Goal: Transaction & Acquisition: Purchase product/service

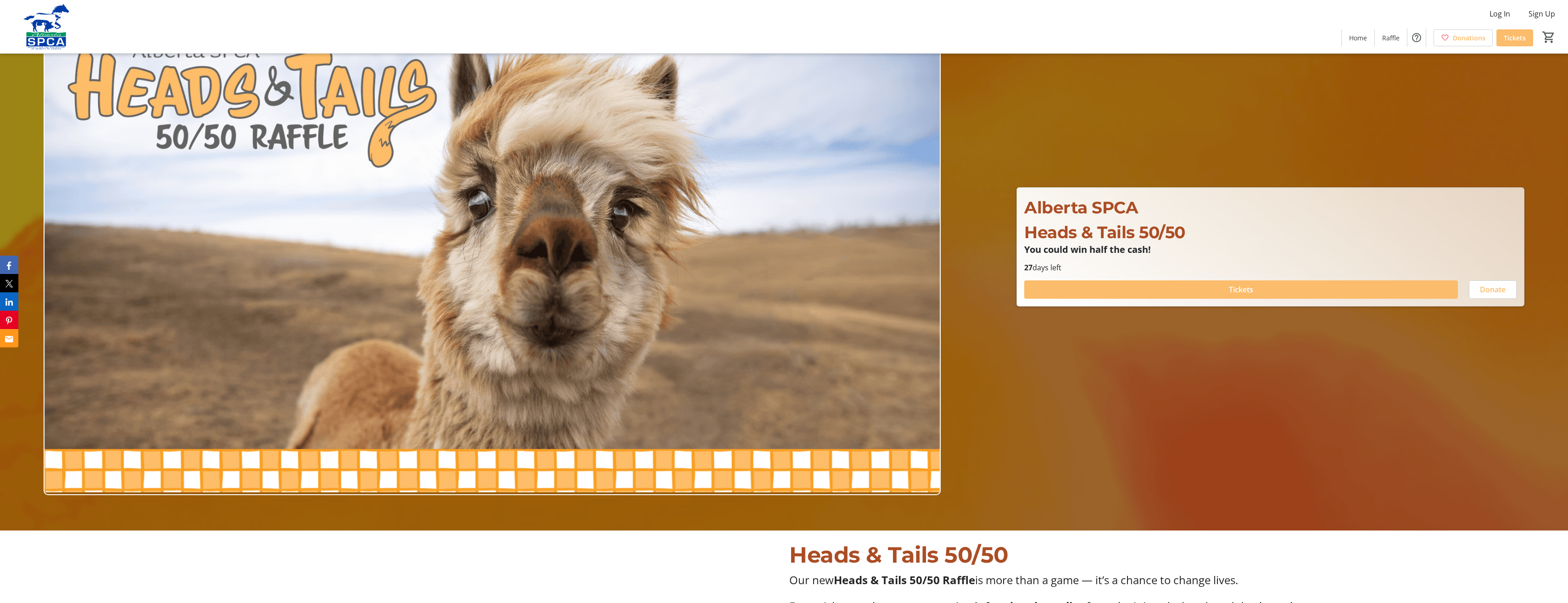
scroll to position [92, 0]
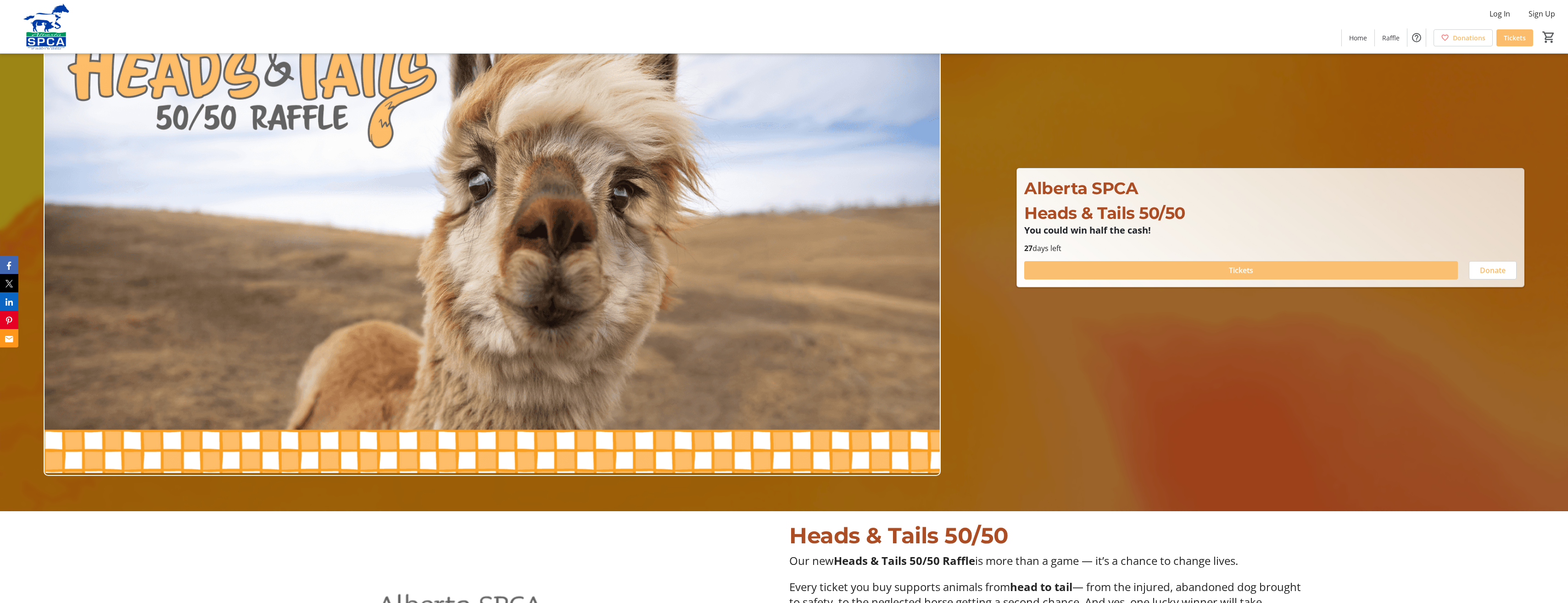
click at [1244, 269] on span "Tickets" at bounding box center [1241, 270] width 24 height 11
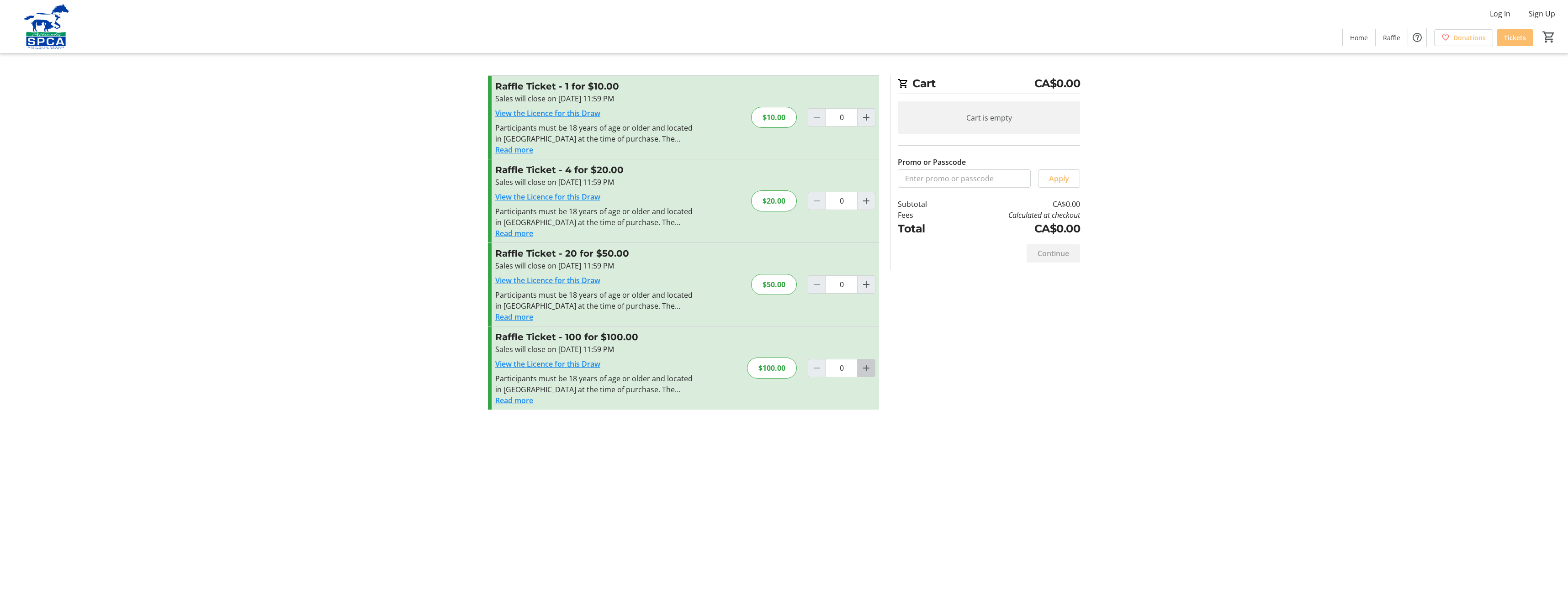
click at [872, 368] on span "Increment by one" at bounding box center [866, 368] width 18 height 18
type input "1"
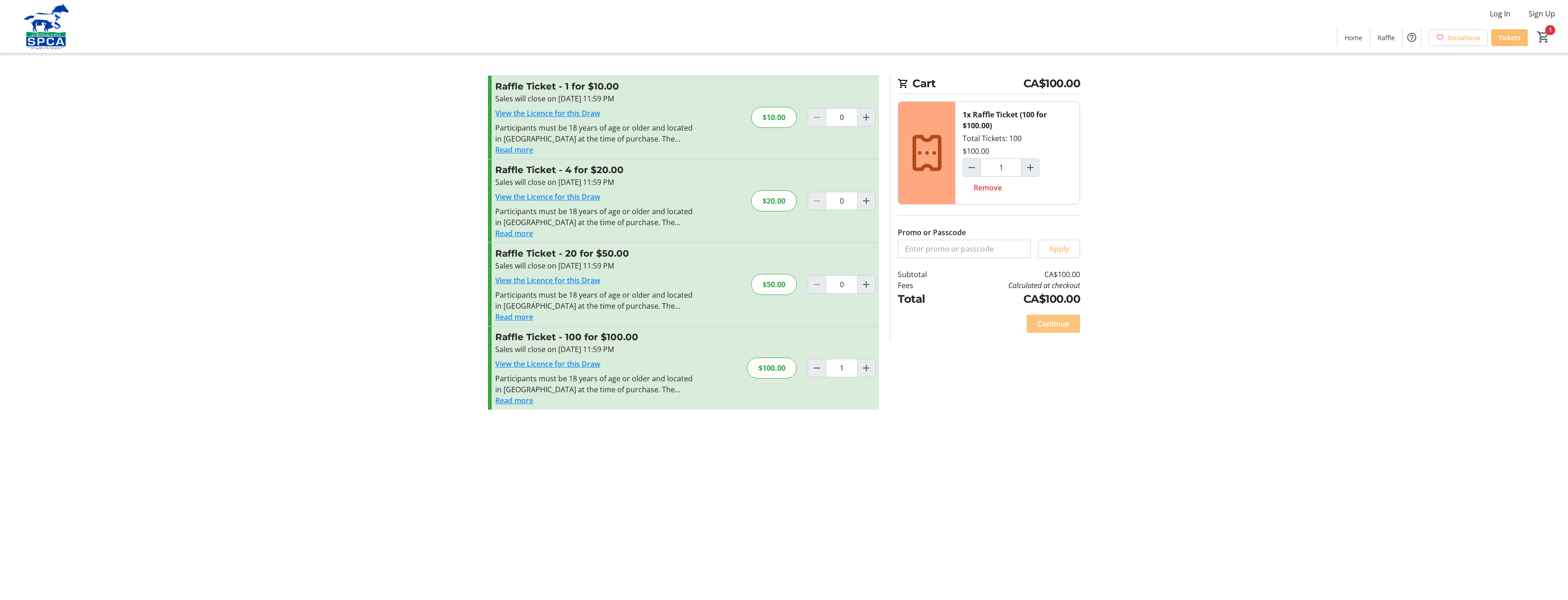
click at [1052, 320] on span "Continue" at bounding box center [1054, 324] width 32 height 11
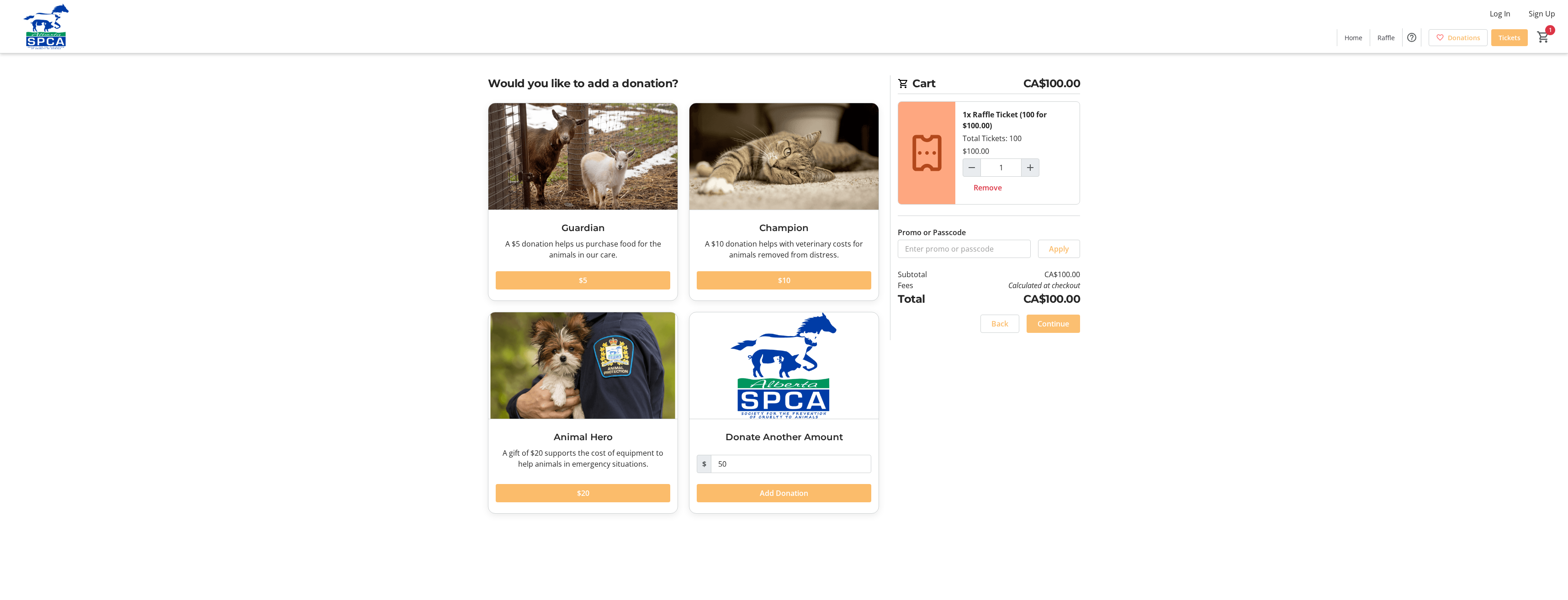
click at [1055, 320] on span "Continue" at bounding box center [1054, 324] width 32 height 11
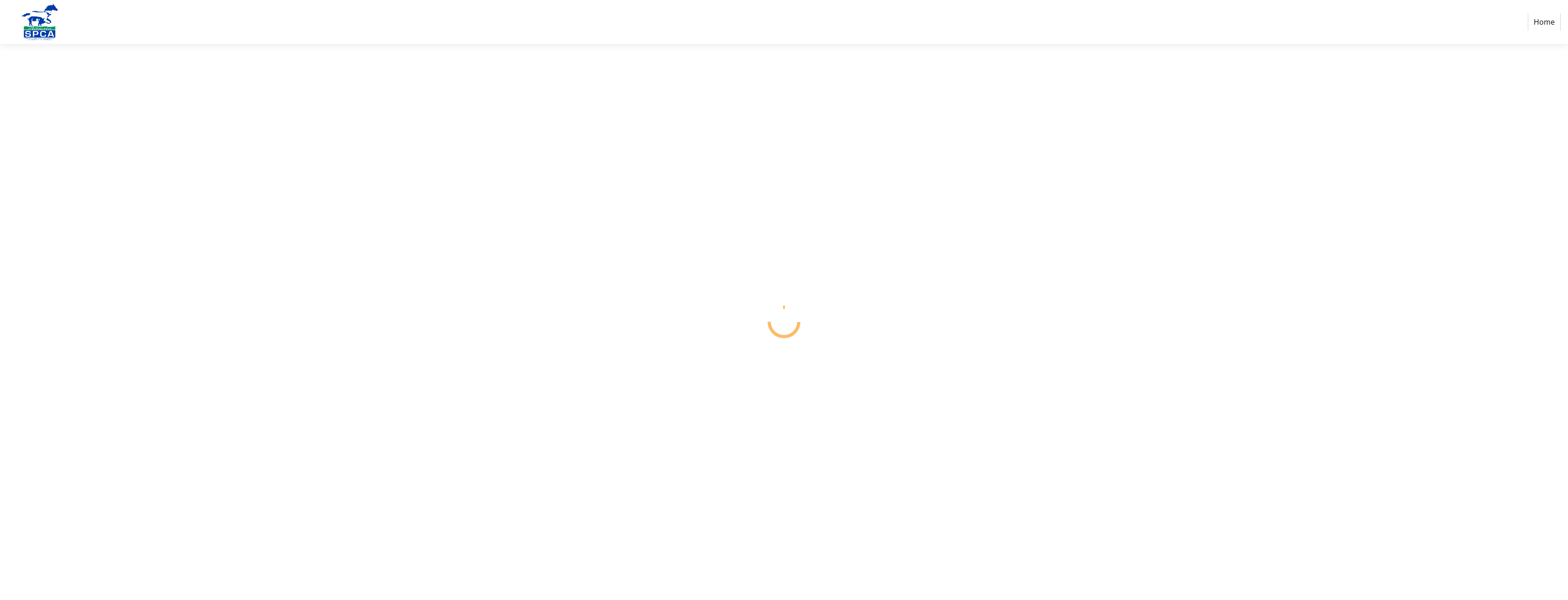
select select "CA"
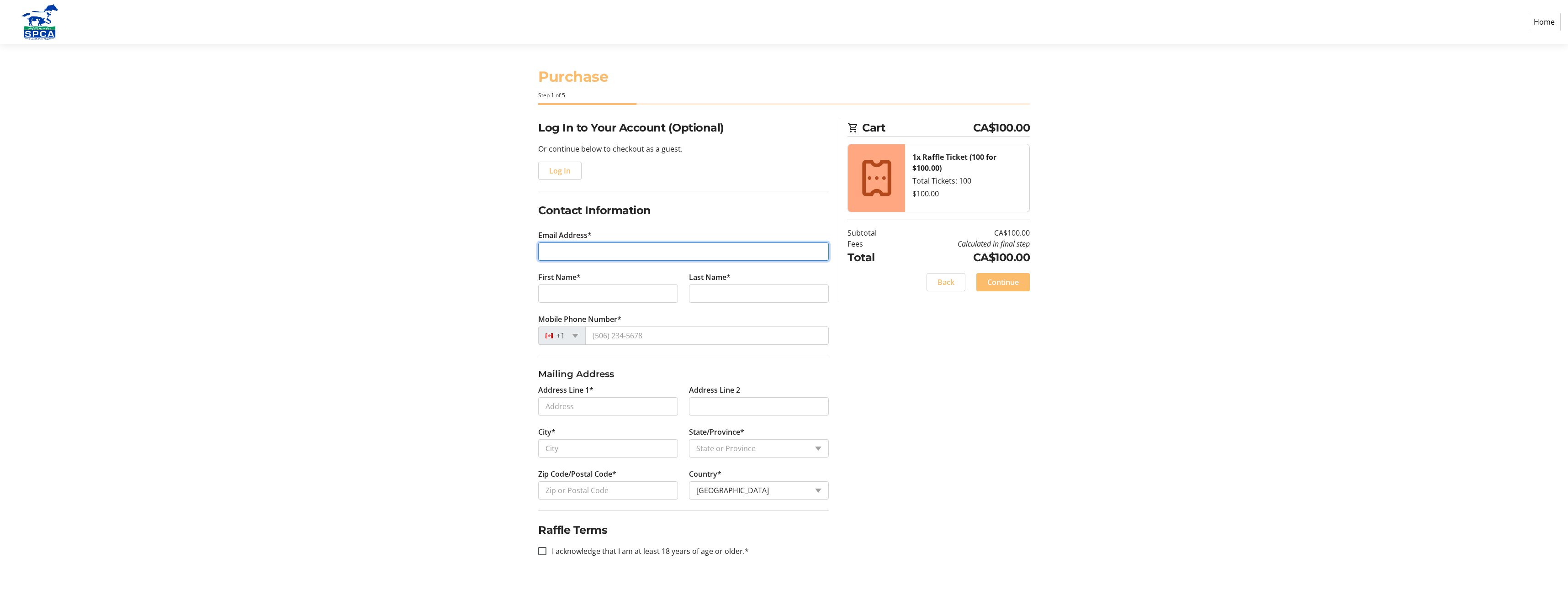
click at [565, 250] on input "Email Address*" at bounding box center [683, 252] width 290 height 18
type input "[EMAIL_ADDRESS][PERSON_NAME][DOMAIN_NAME]"
click at [551, 292] on input "First Name*" at bounding box center [608, 294] width 140 height 18
type input "[PERSON_NAME]"
click at [702, 292] on input "Last Name*" at bounding box center [759, 294] width 140 height 18
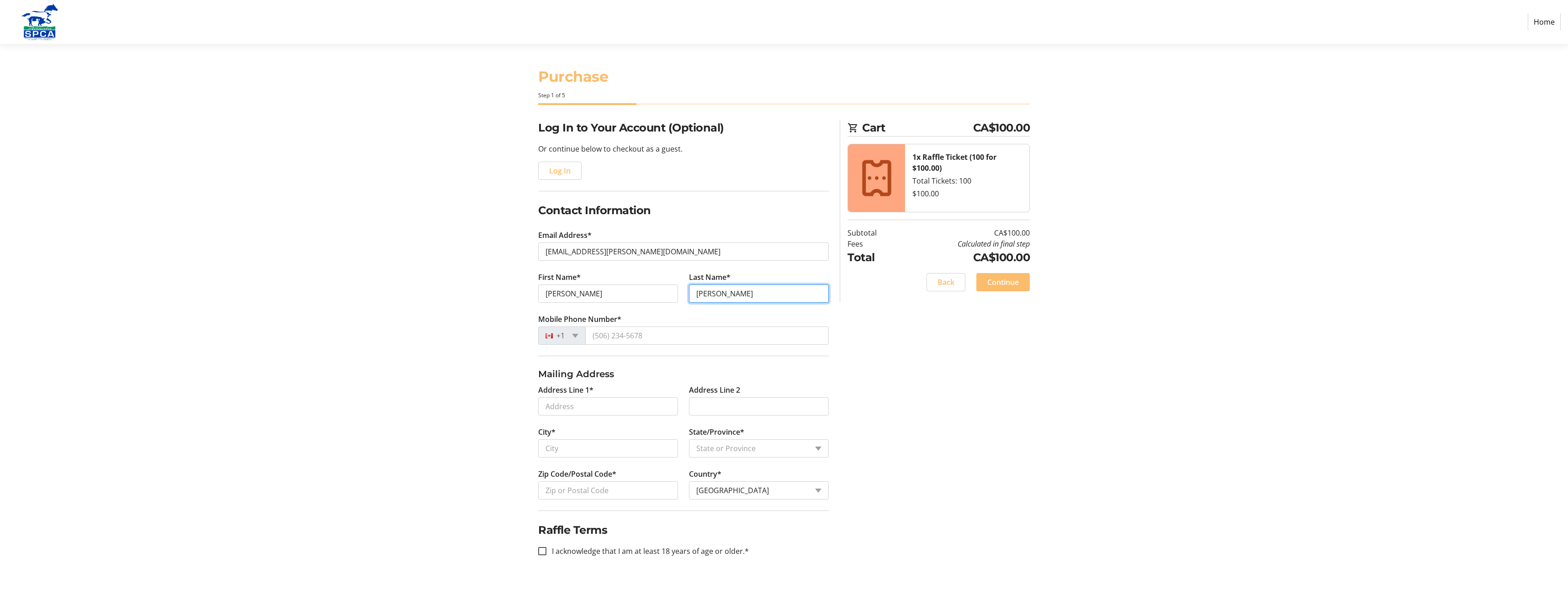
type input "[PERSON_NAME]"
click at [608, 336] on input "Mobile Phone Number*" at bounding box center [707, 336] width 243 height 18
type input "9"
type input "[PHONE_NUMBER]"
click at [586, 409] on input "Address Line 1*" at bounding box center [608, 406] width 140 height 18
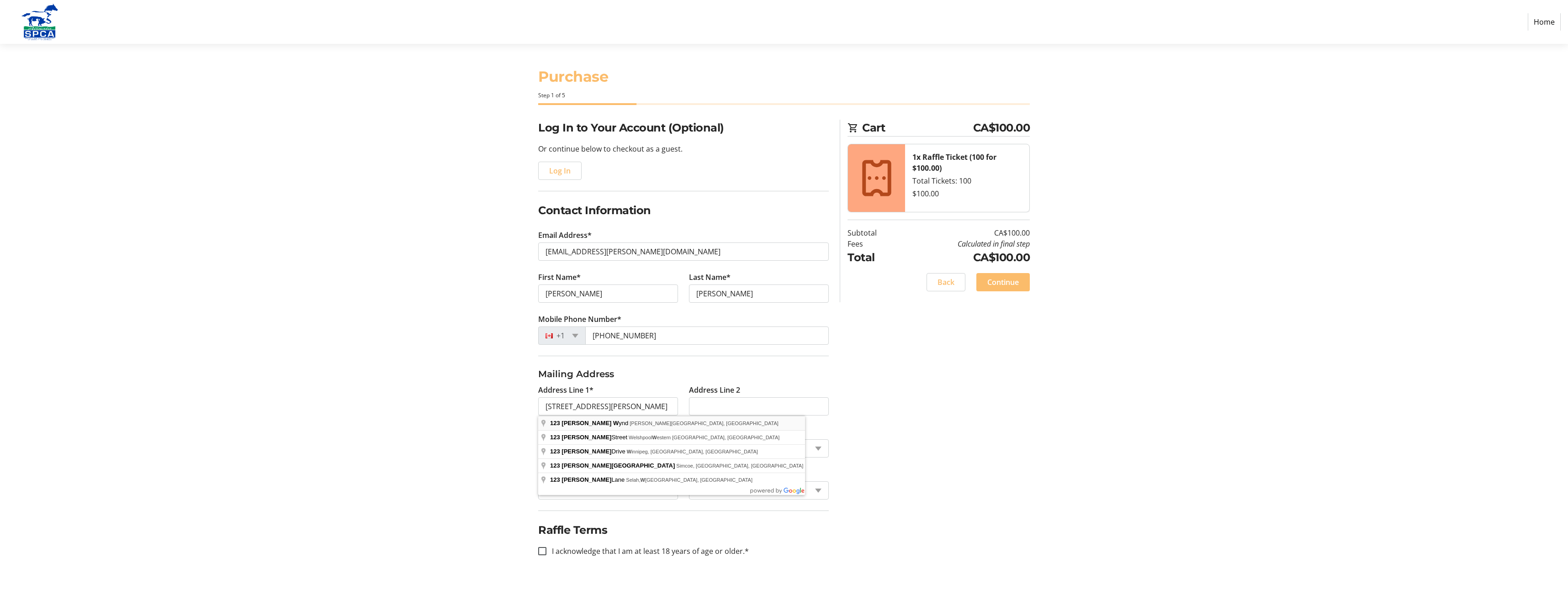
type input "[STREET_ADDRESS][PERSON_NAME]"
type input "[PERSON_NAME]"
select select "AB"
type input "T9E 0J6"
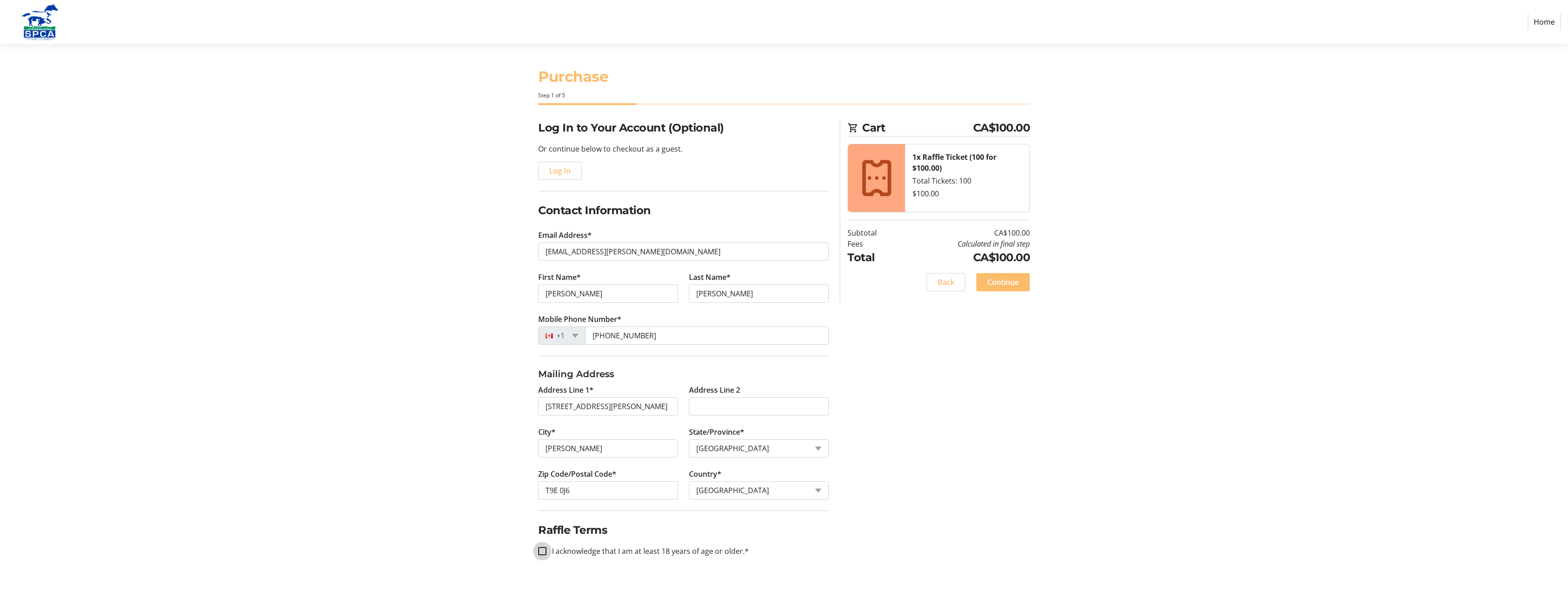
click at [545, 554] on input "I acknowledge that I am at least 18 years of age or older.*" at bounding box center [542, 551] width 9 height 9
checkbox input "true"
click at [1015, 284] on span "Continue" at bounding box center [1003, 282] width 32 height 11
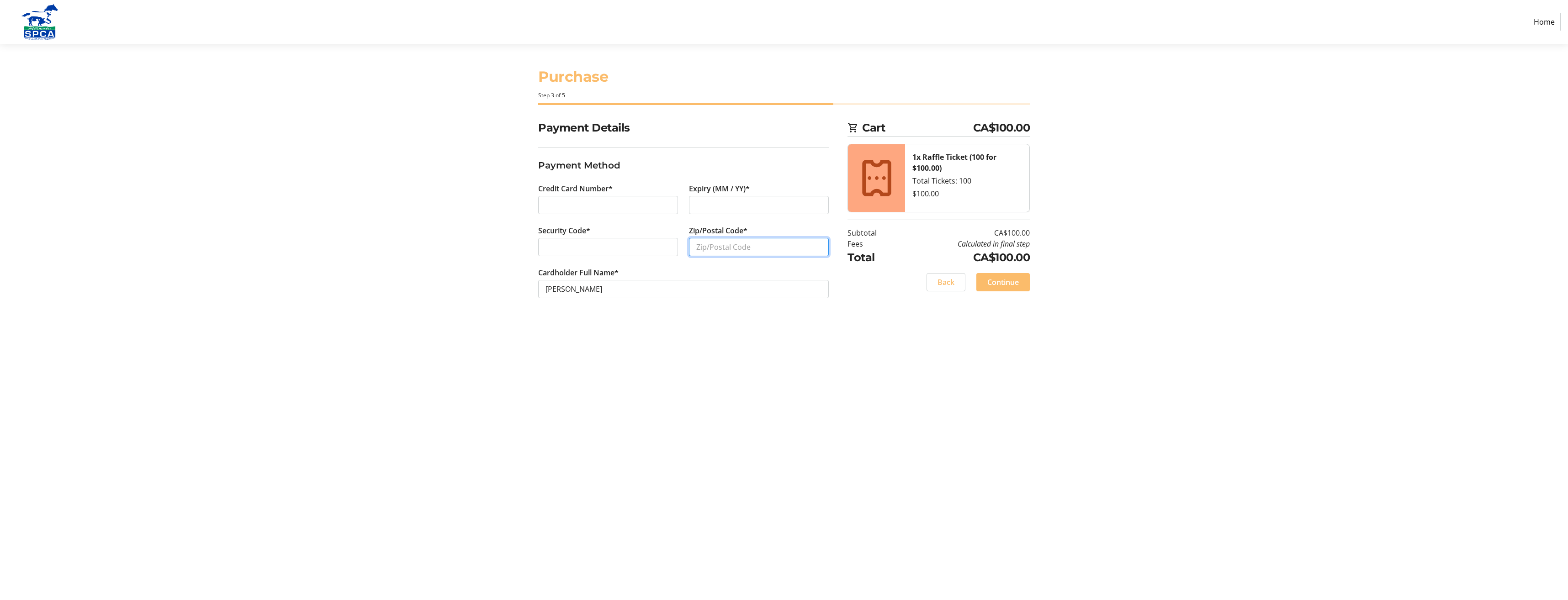
click at [711, 250] on input "Zip/Postal Code*" at bounding box center [759, 247] width 140 height 18
type input "T9E 0J6"
click at [998, 277] on span "Continue" at bounding box center [1003, 282] width 32 height 11
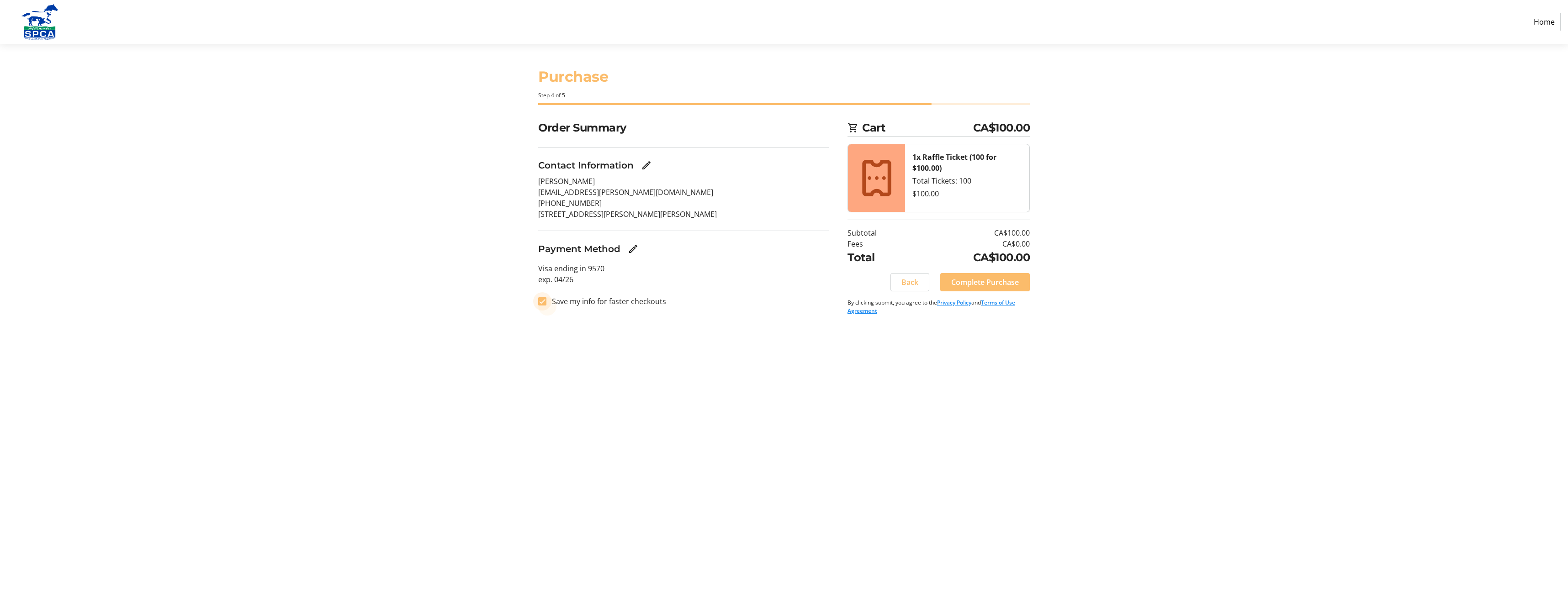
click at [544, 301] on input "Save my info for faster checkouts" at bounding box center [542, 302] width 9 height 9
checkbox input "false"
click at [996, 283] on span "Complete Purchase" at bounding box center [985, 282] width 68 height 11
